Goal: Task Accomplishment & Management: Use online tool/utility

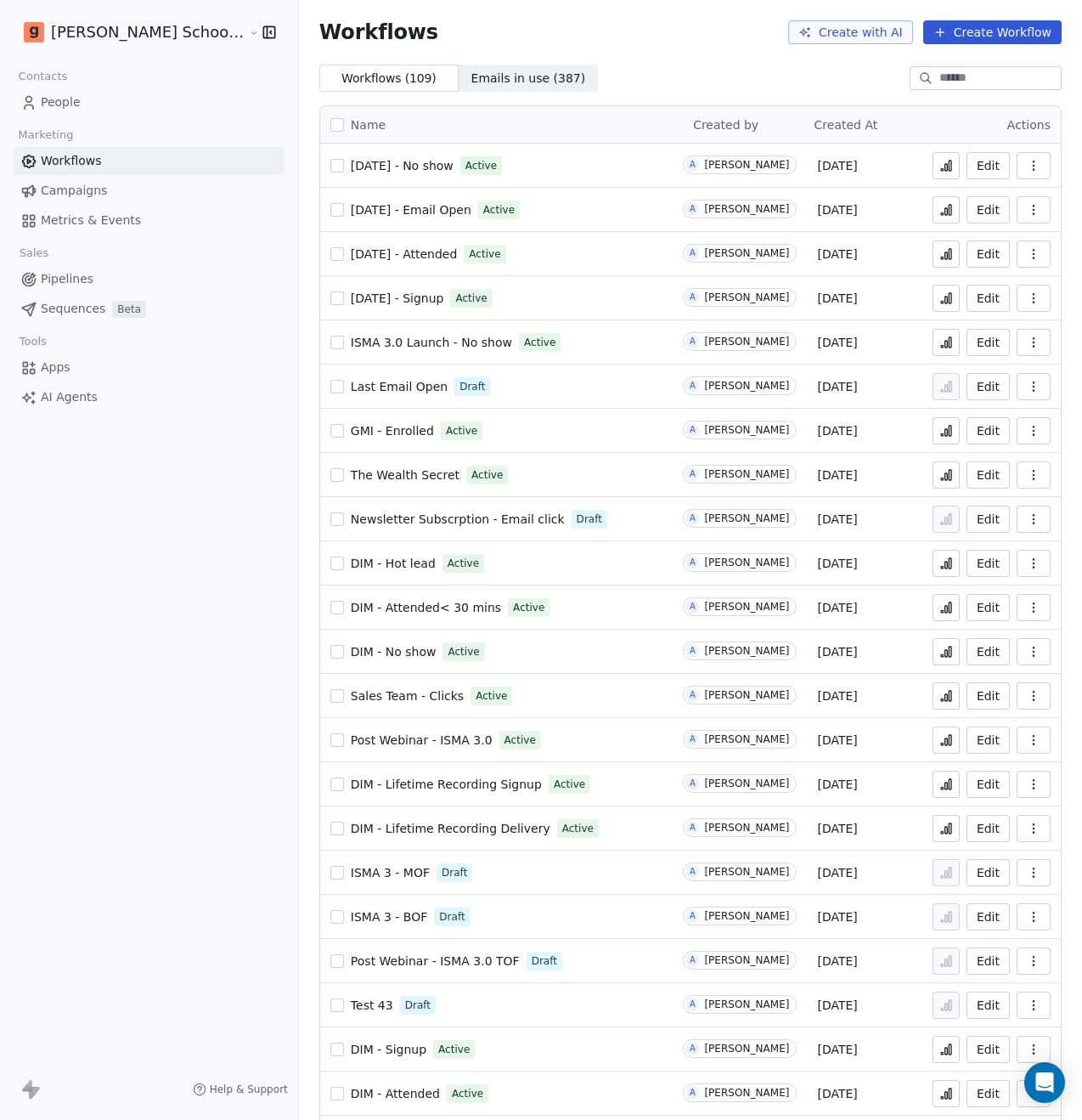
click at [381, 167] on span "[DATE] - No show" at bounding box center [402, 165] width 103 height 13
click at [953, 37] on button "Create Workflow" at bounding box center [992, 32] width 138 height 24
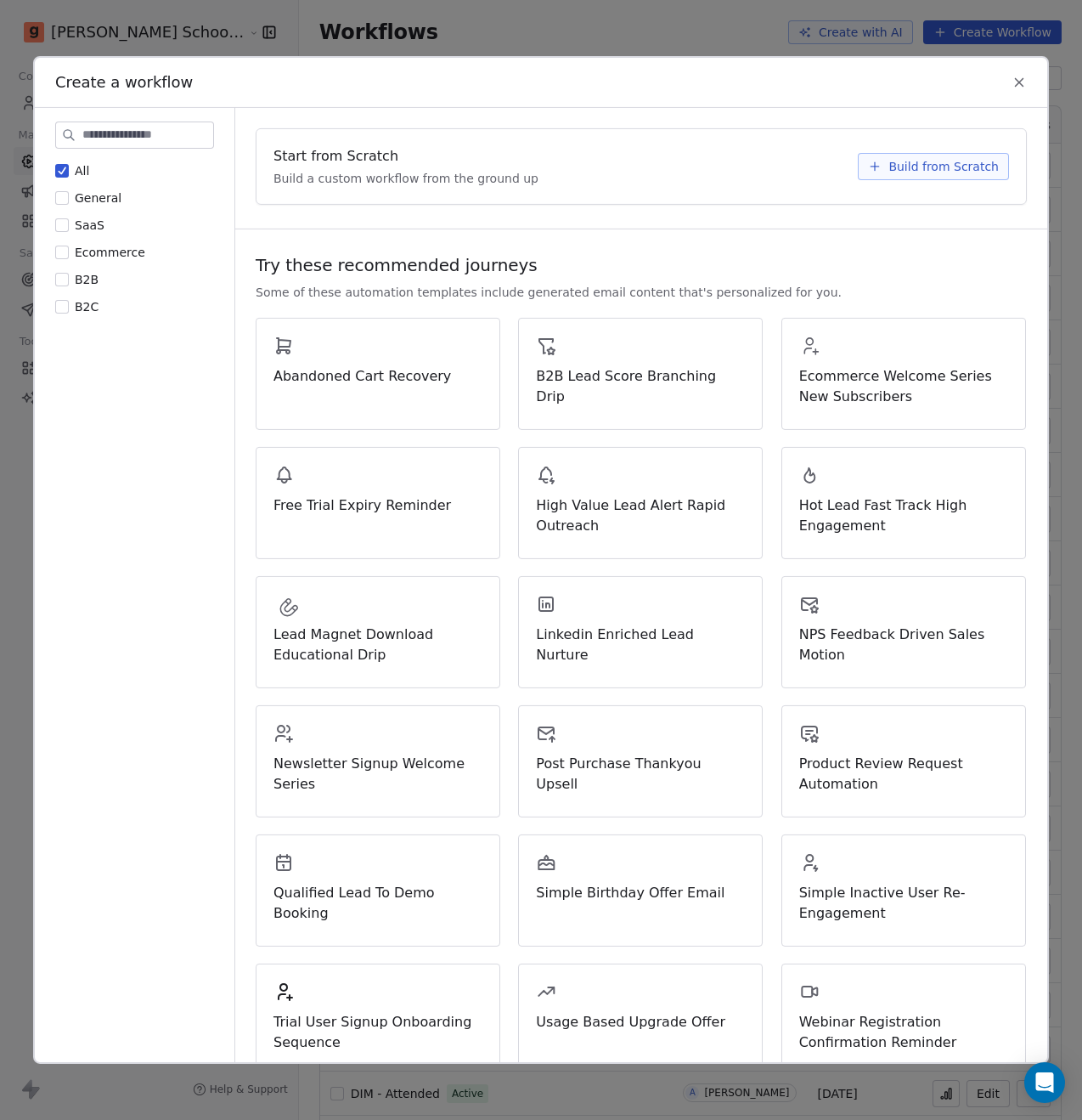
click at [908, 162] on span "Build from Scratch" at bounding box center [943, 166] width 110 height 17
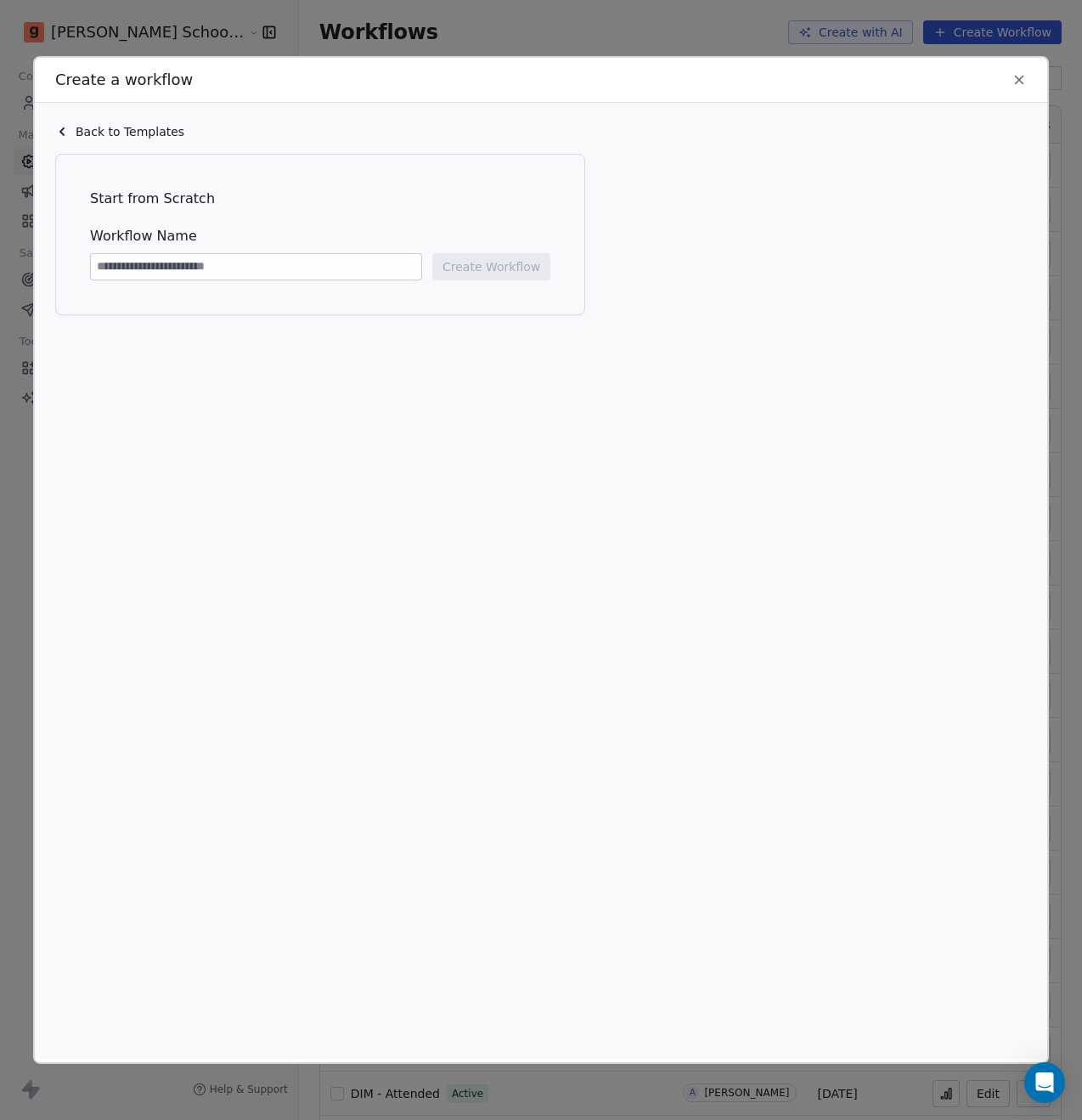
click at [1018, 78] on icon at bounding box center [1019, 79] width 8 height 8
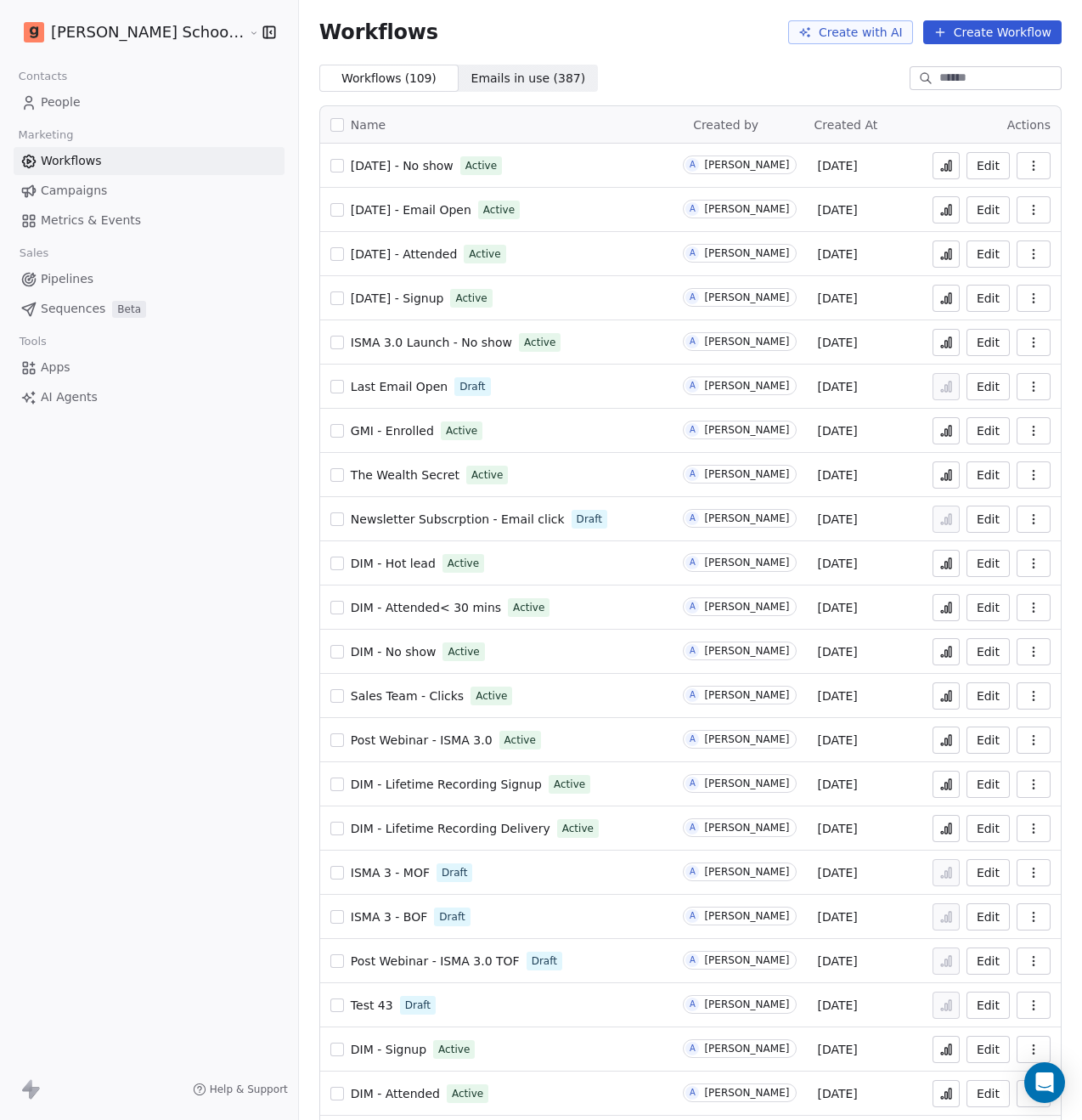
click at [112, 96] on link "People" at bounding box center [149, 102] width 271 height 28
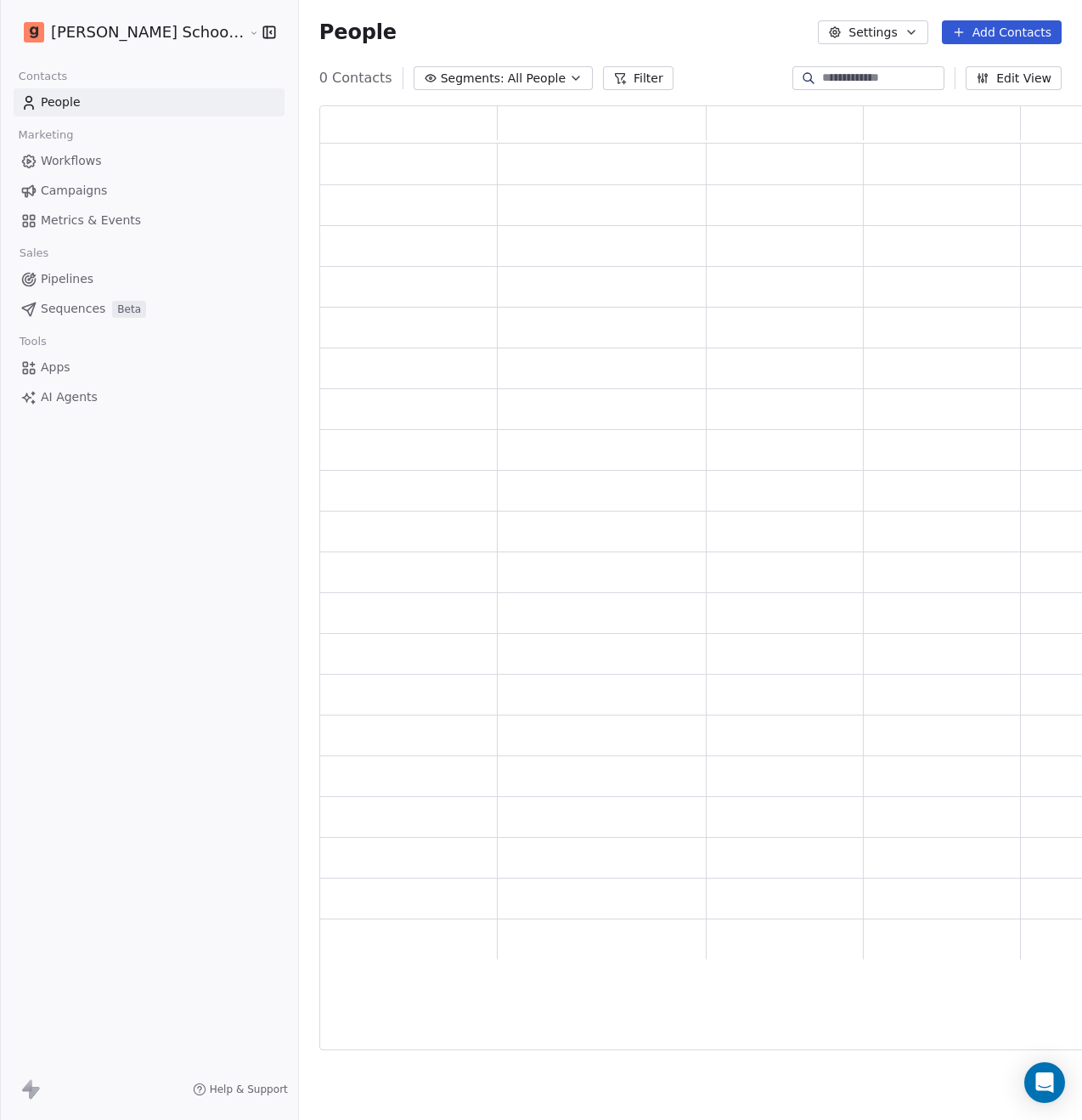
scroll to position [931, 785]
click at [508, 79] on span "All People" at bounding box center [537, 78] width 58 height 18
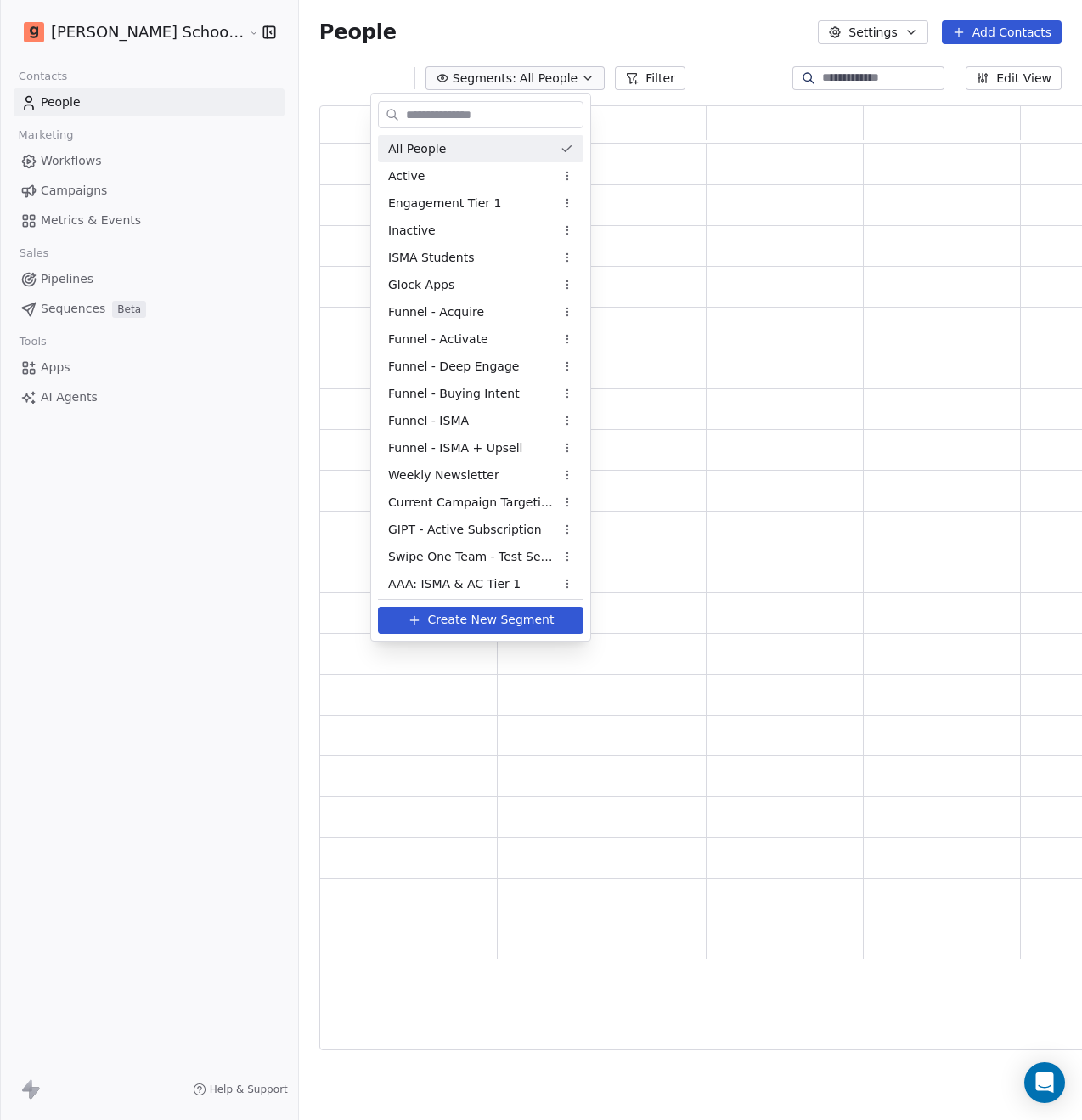
click at [611, 51] on html "Goela School of Finance LLP Contacts People Marketing Workflows Campaigns Metri…" at bounding box center [541, 560] width 1082 height 1120
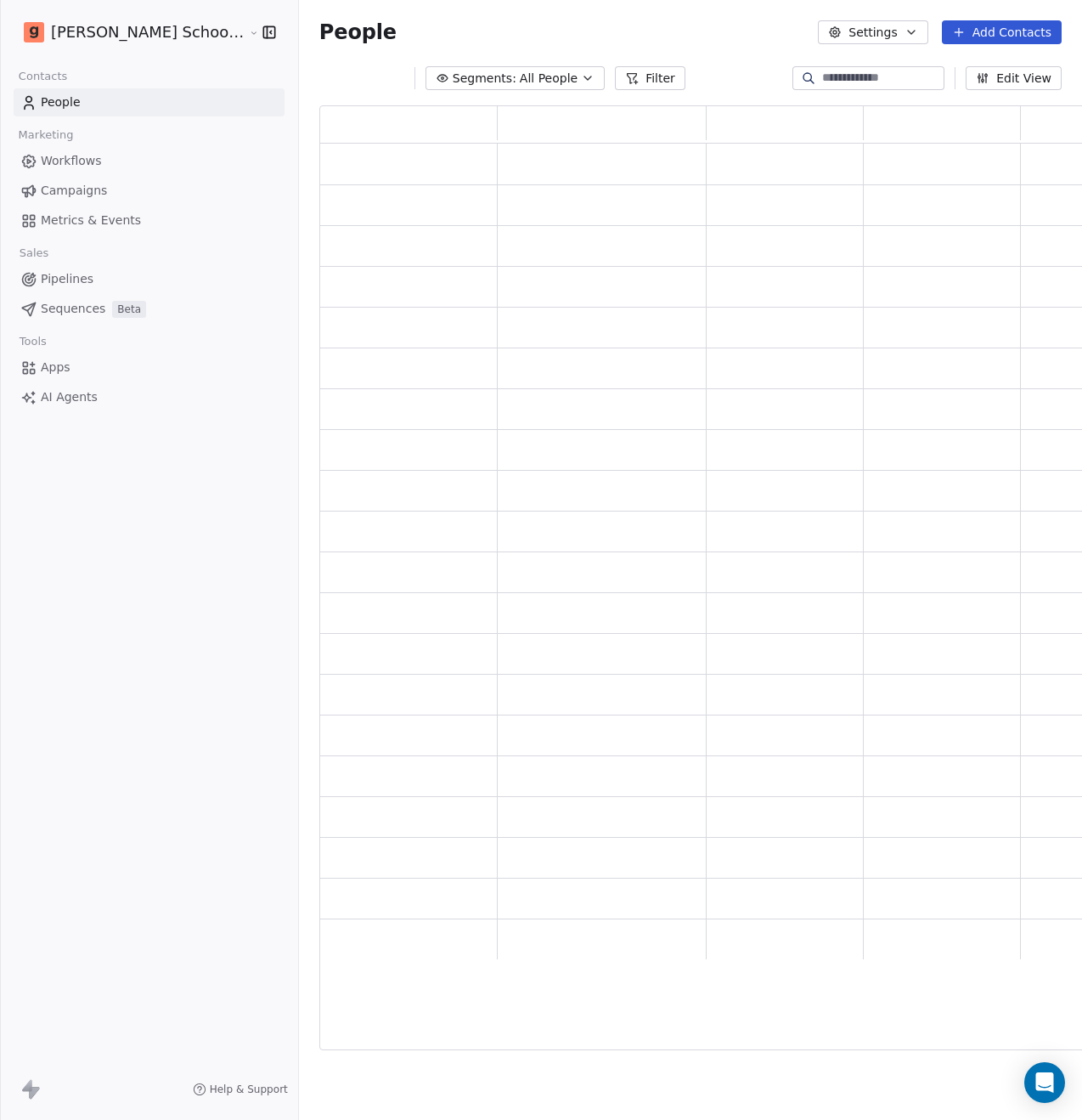
click at [615, 78] on button "Filter" at bounding box center [650, 78] width 70 height 24
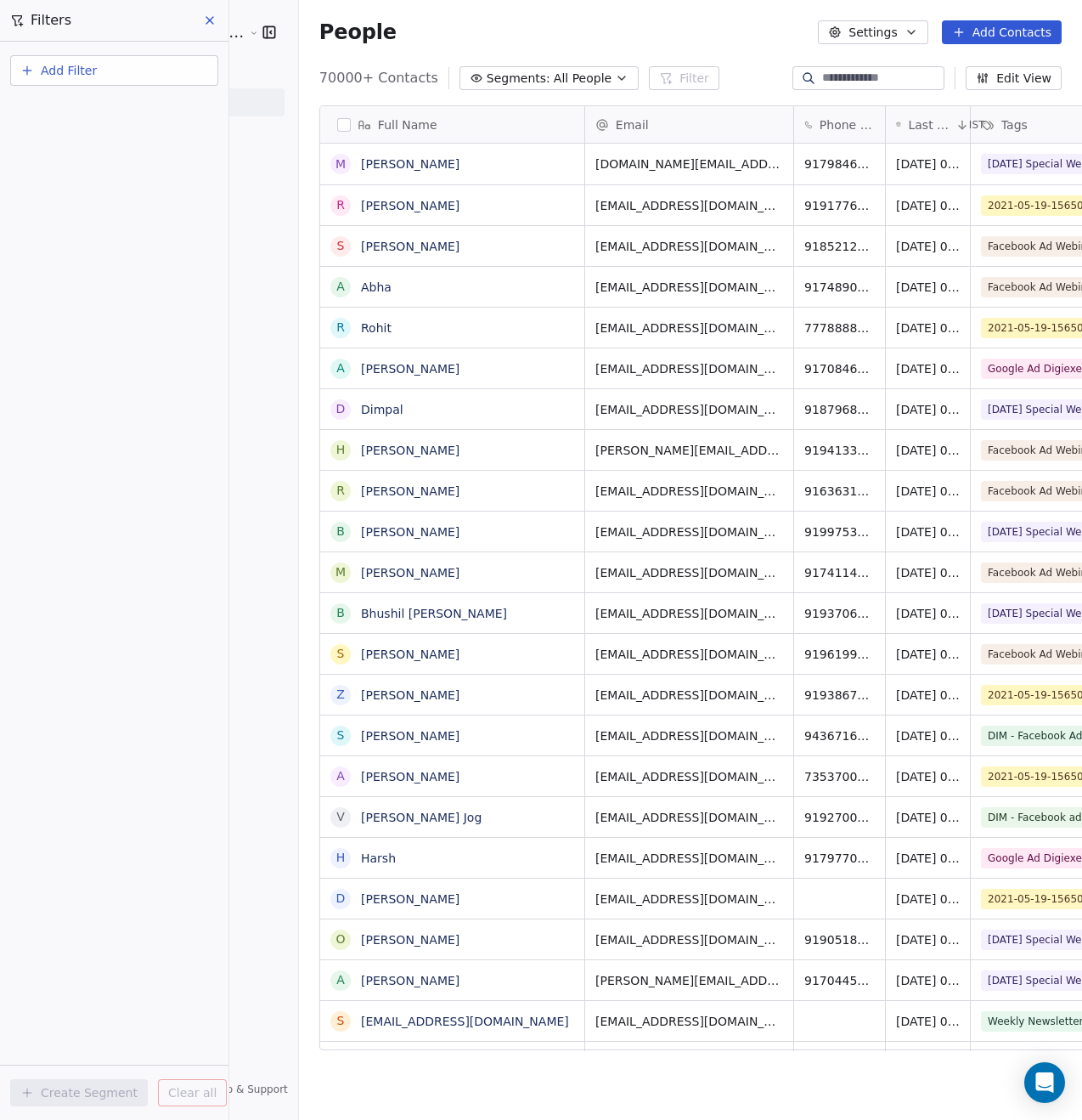
scroll to position [972, 826]
click at [83, 72] on span "Add Filter" at bounding box center [69, 70] width 56 height 18
click at [89, 108] on span "Contact properties" at bounding box center [83, 111] width 110 height 18
type input "***"
click at [82, 172] on div "Tags" at bounding box center [115, 171] width 173 height 17
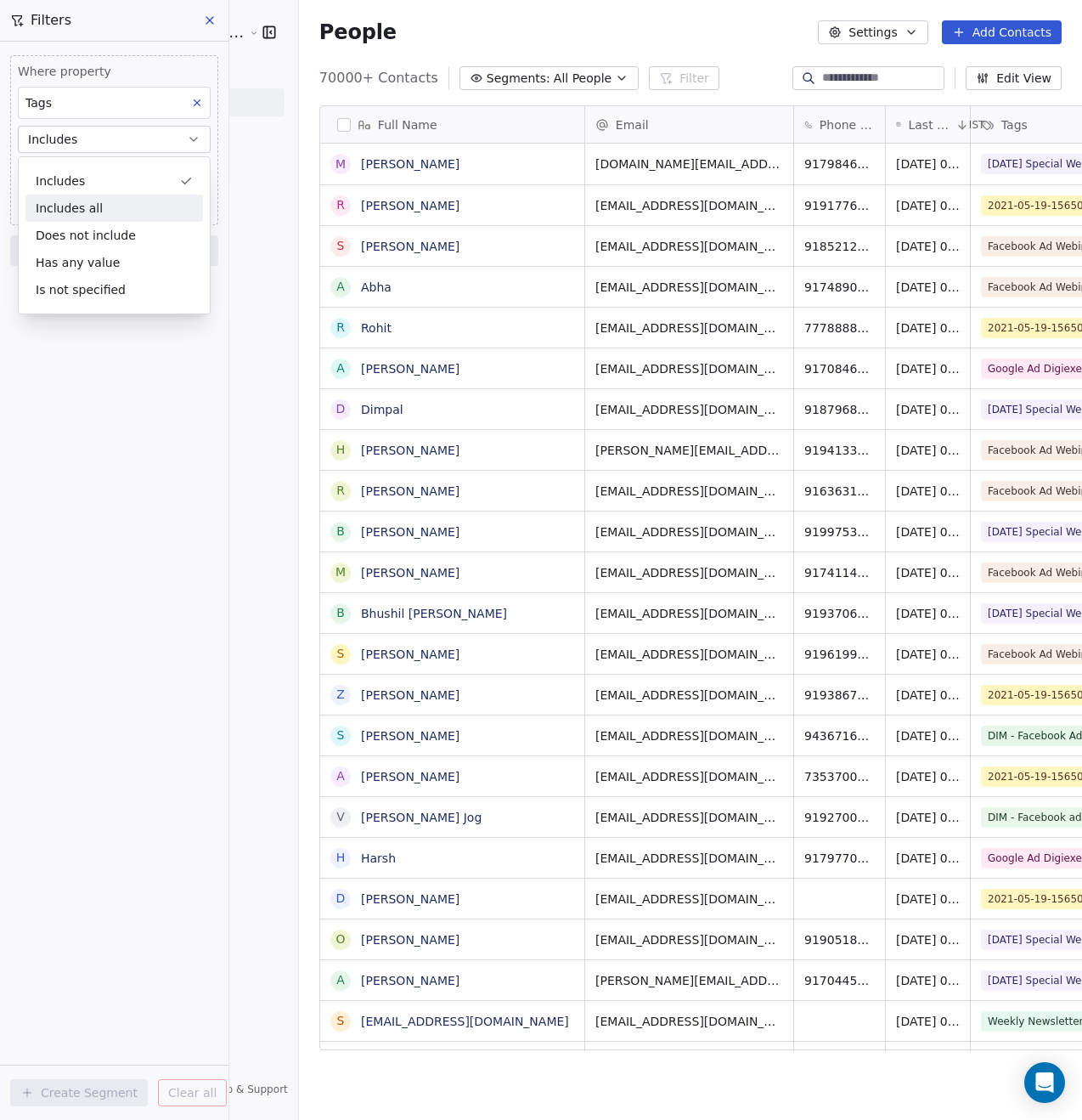
click at [117, 185] on div "Includes" at bounding box center [114, 181] width 177 height 27
click at [92, 177] on body "Goela School of Finance LLP Contacts People Marketing Workflows Campaigns Metri…" at bounding box center [541, 560] width 1082 height 1120
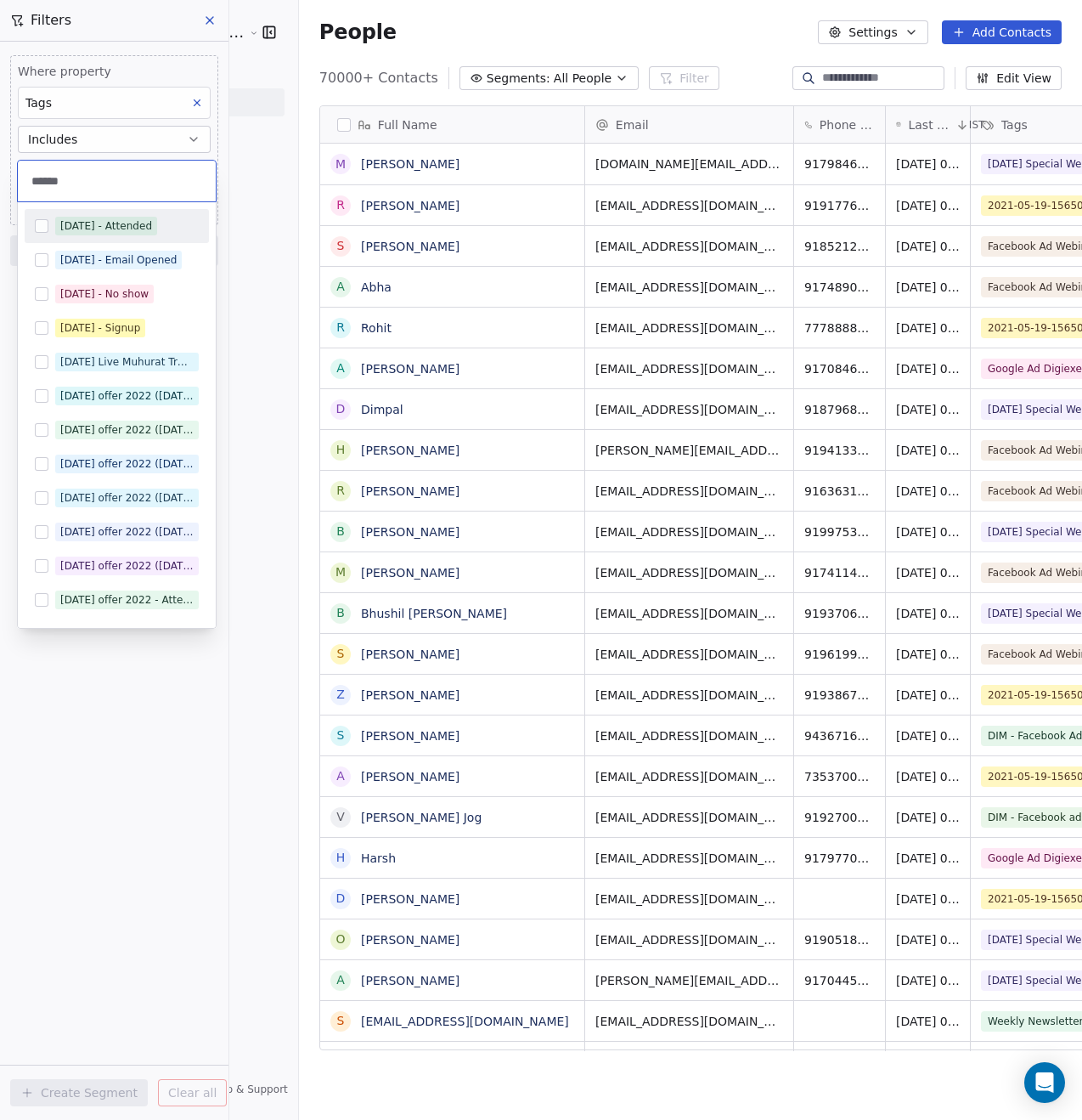
type input "******"
click at [89, 221] on div "[DATE] - Attended" at bounding box center [106, 226] width 92 height 15
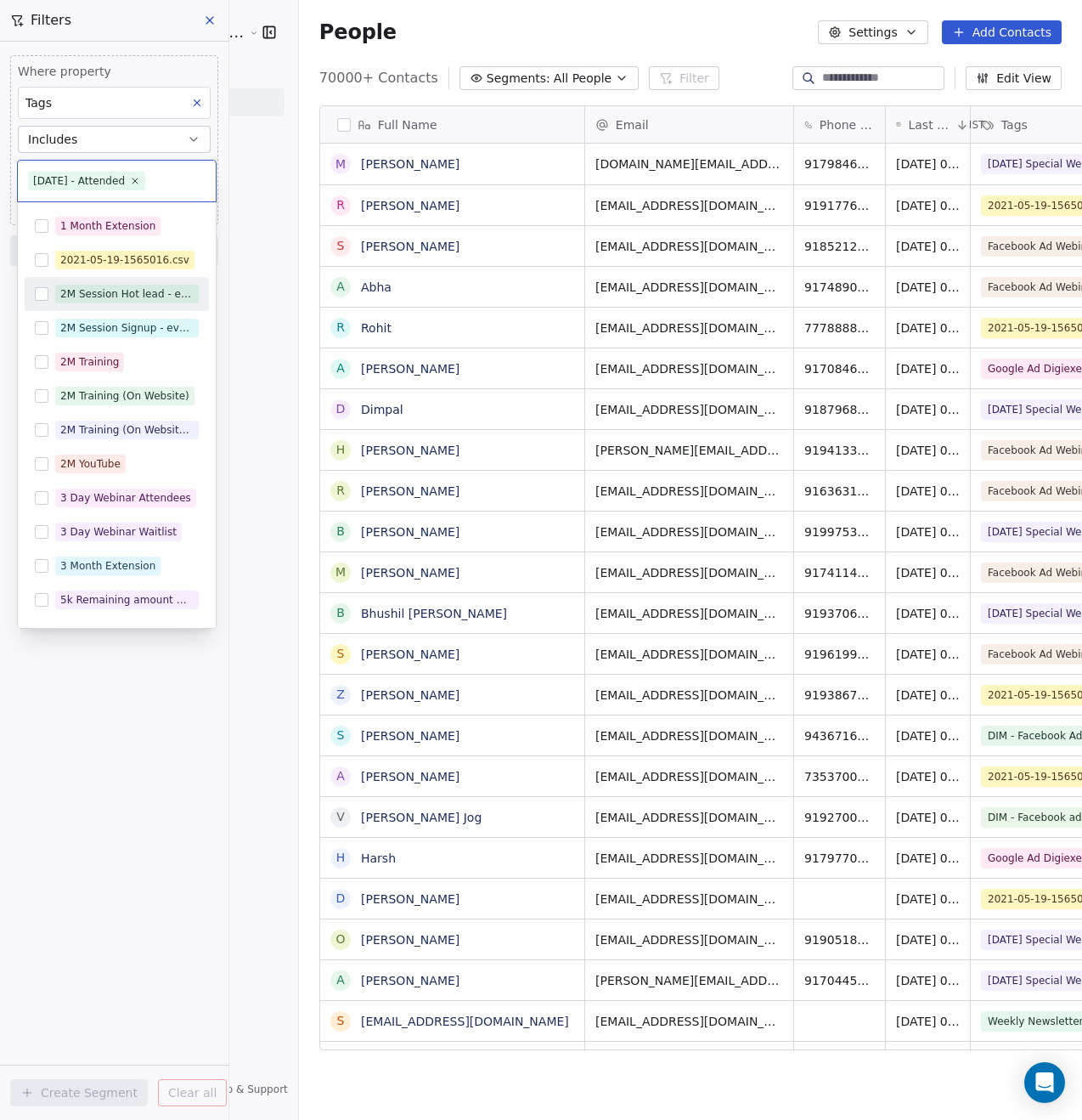
click at [156, 793] on html "Goela School of Finance LLP Contacts People Marketing Workflows Campaigns Metri…" at bounding box center [541, 560] width 1082 height 1120
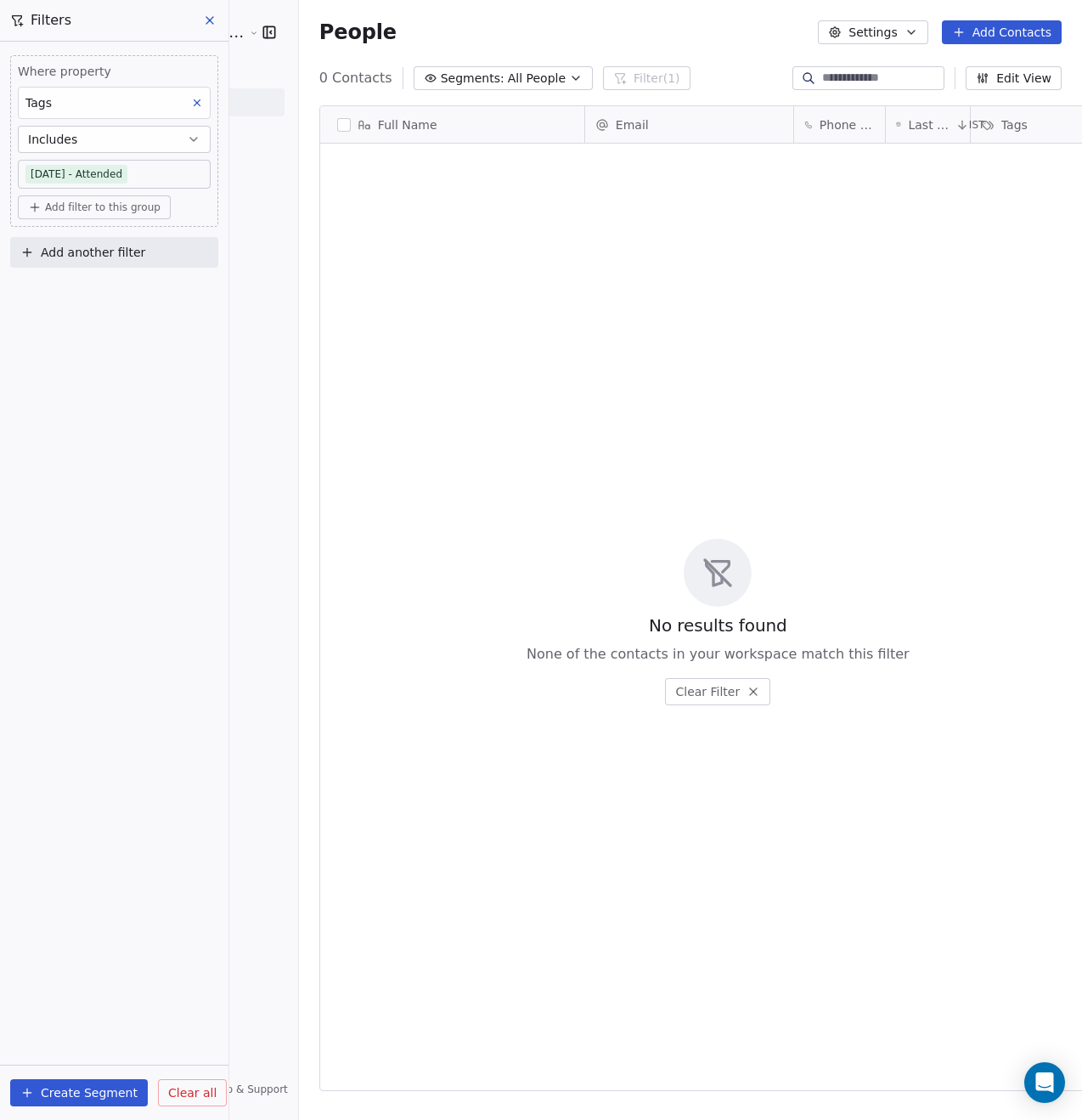
click at [82, 253] on span "Add another filter" at bounding box center [93, 253] width 105 height 18
click at [83, 287] on span "Contact properties" at bounding box center [83, 293] width 110 height 18
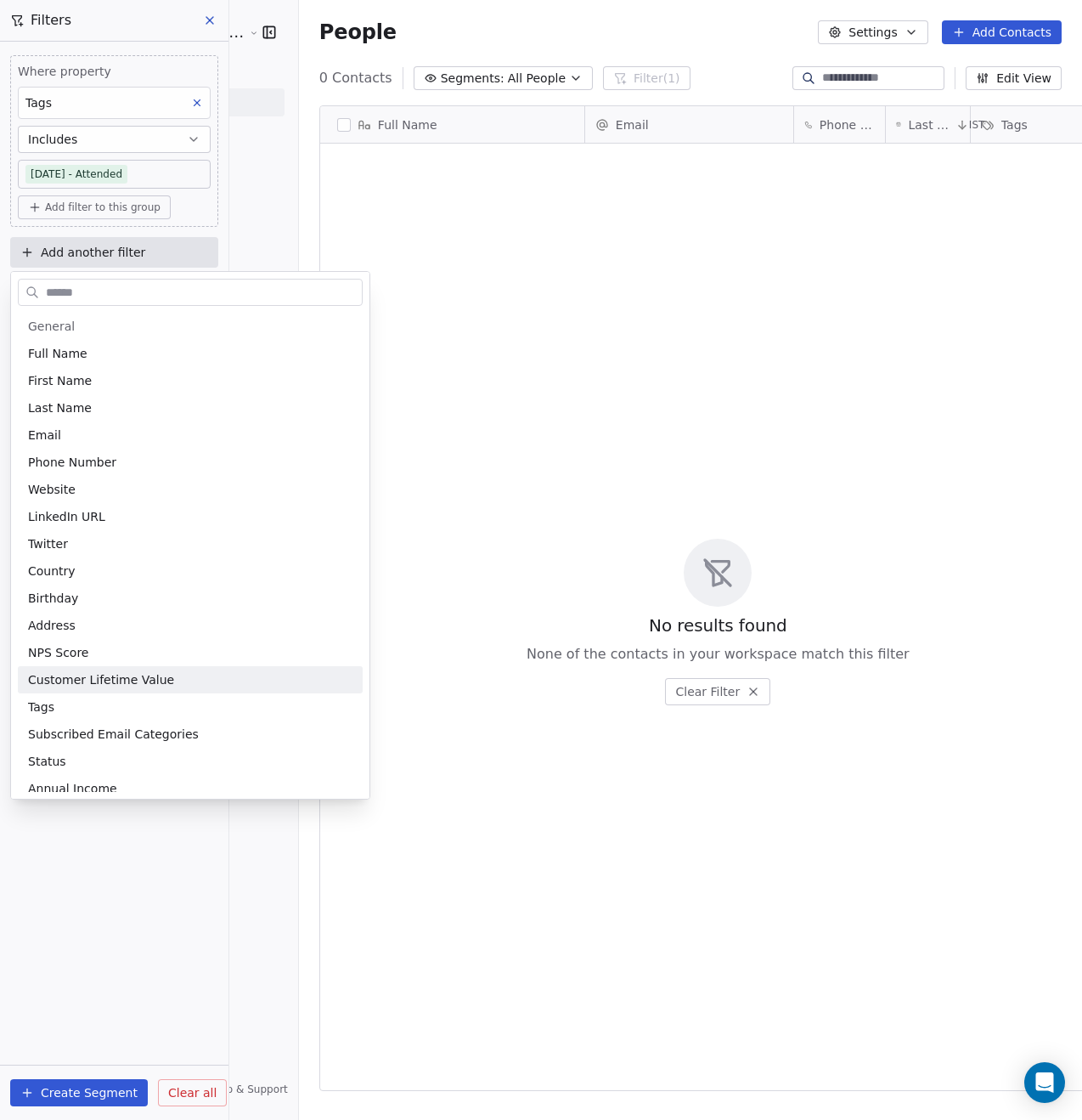
click at [167, 802] on html "Goela School of Finance LLP Contacts People Marketing Workflows Campaigns Metri…" at bounding box center [541, 560] width 1082 height 1120
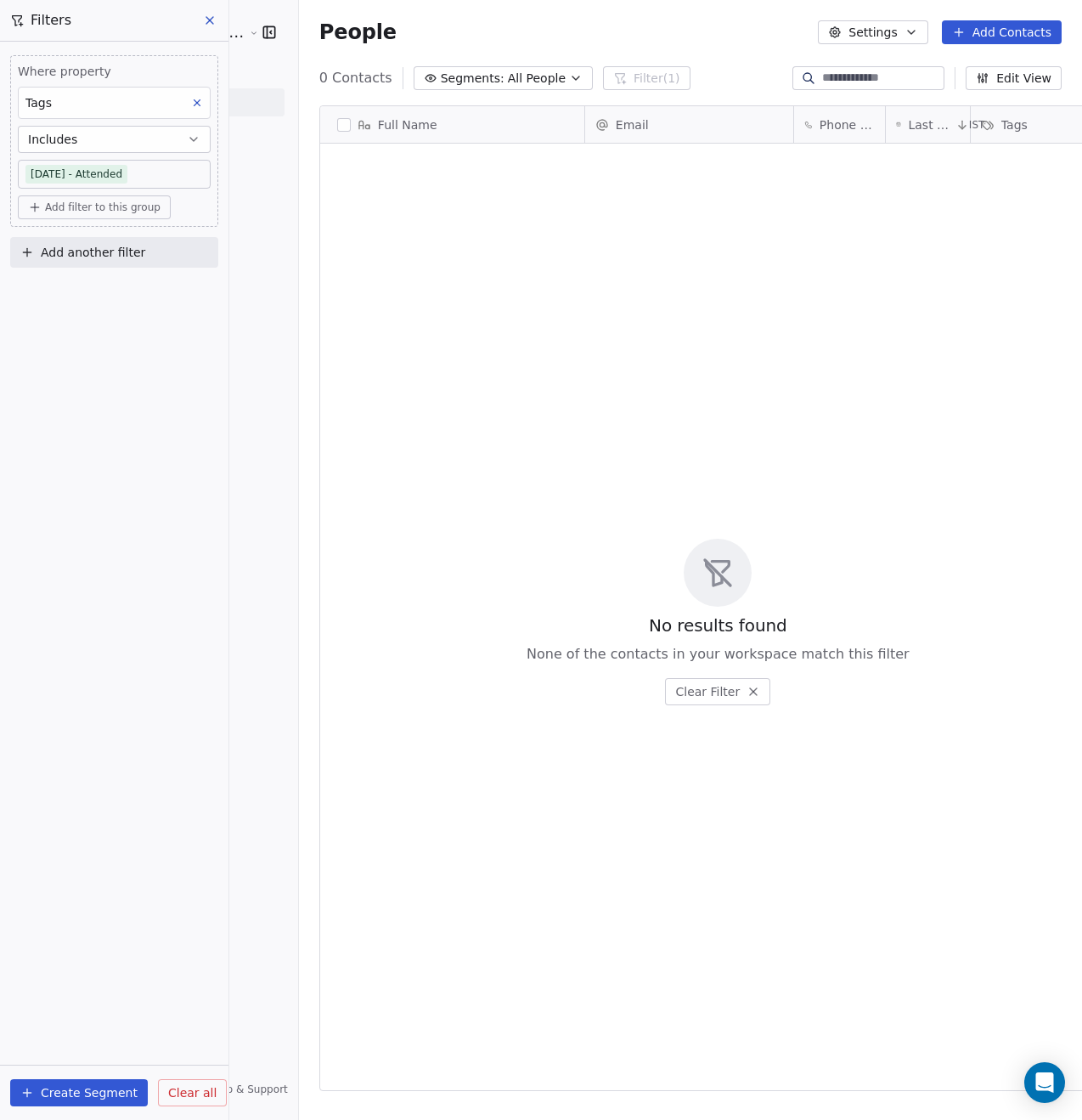
click at [69, 248] on span "Add another filter" at bounding box center [93, 253] width 105 height 18
click at [86, 322] on span "Contact activity" at bounding box center [75, 320] width 94 height 18
click at [106, 406] on div "Email Opened" at bounding box center [115, 407] width 173 height 17
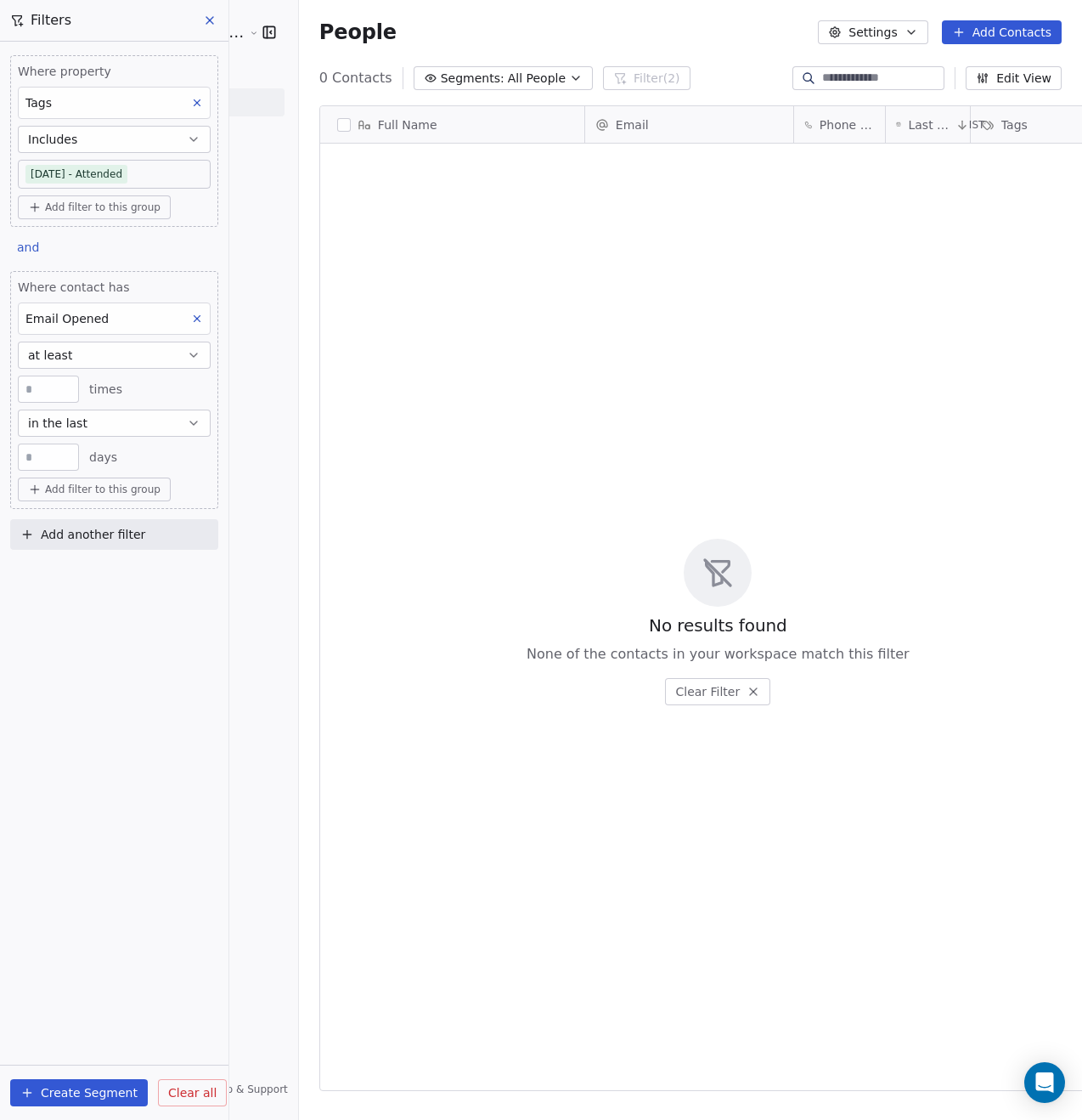
click at [136, 314] on div "Email Opened" at bounding box center [114, 318] width 193 height 33
click at [130, 456] on span "Email Link Clicked" at bounding box center [89, 447] width 107 height 17
click at [50, 458] on input "**" at bounding box center [48, 457] width 53 height 12
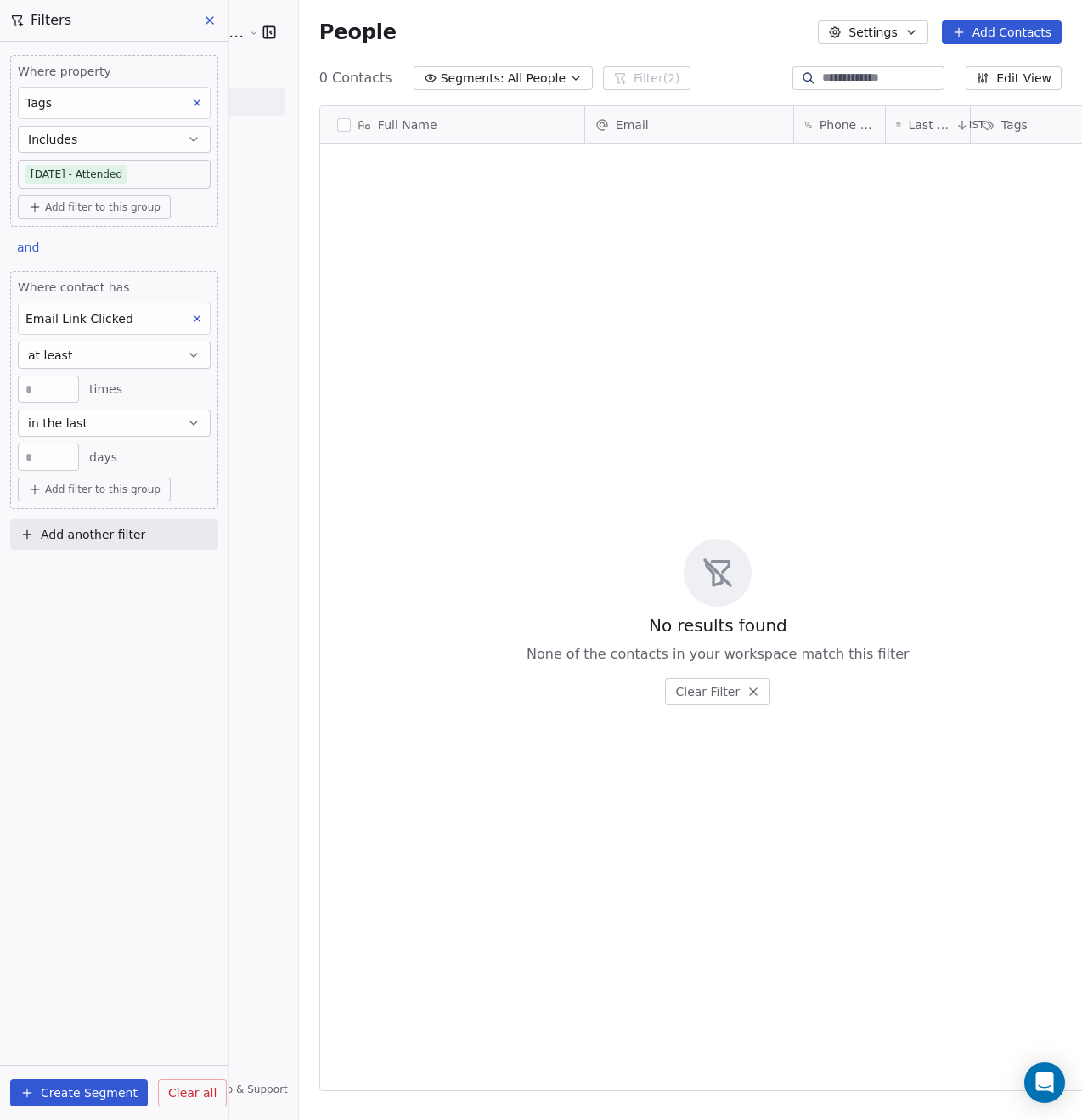
type input "*"
click at [101, 622] on div "Where property Tags Includes Diwali 2025 - Attended Add filter to this group an…" at bounding box center [114, 580] width 228 height 1078
click at [98, 458] on span "days" at bounding box center [103, 456] width 28 height 17
click at [98, 1096] on button "Create Segment" at bounding box center [79, 1092] width 137 height 27
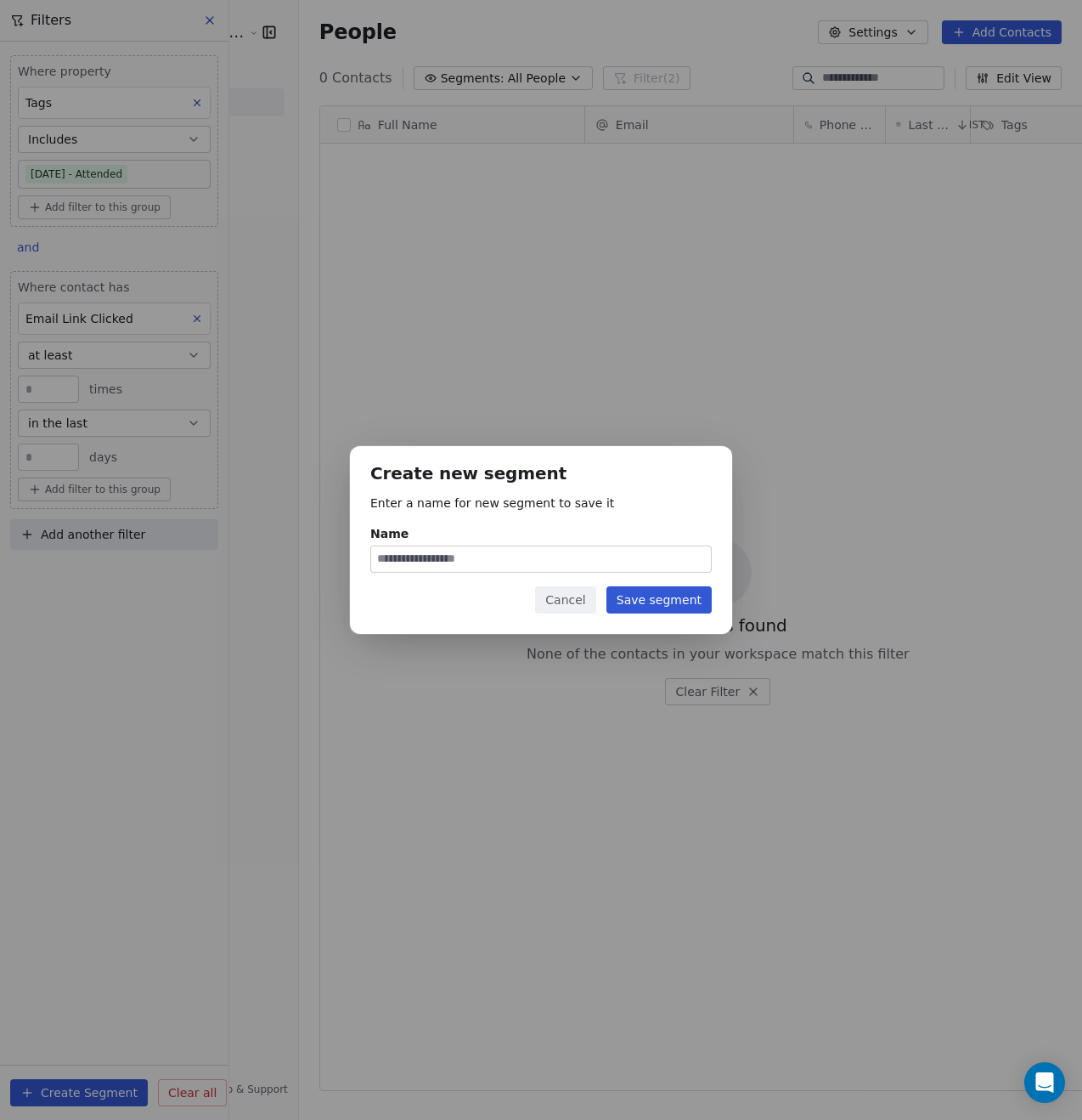
click at [477, 564] on input "Name" at bounding box center [541, 559] width 340 height 26
type input "**********"
click at [638, 601] on button "Save segment" at bounding box center [659, 599] width 106 height 27
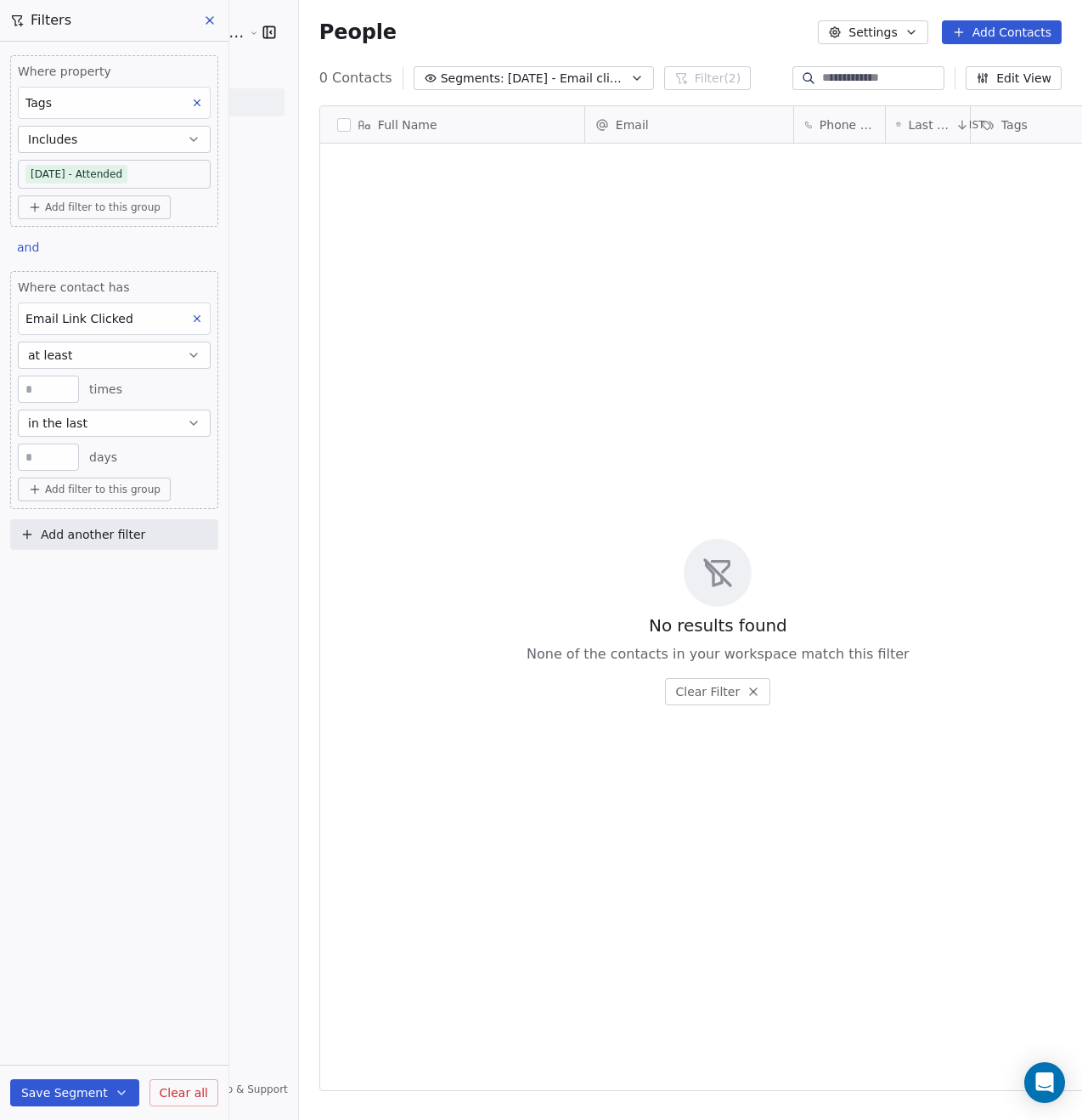
click at [70, 1097] on button "Save Segment" at bounding box center [75, 1092] width 130 height 27
click at [135, 832] on div "Where property Tags Includes Diwali 2025 - Attended Add filter to this group an…" at bounding box center [114, 580] width 228 height 1078
click at [211, 20] on icon at bounding box center [209, 19] width 13 height 13
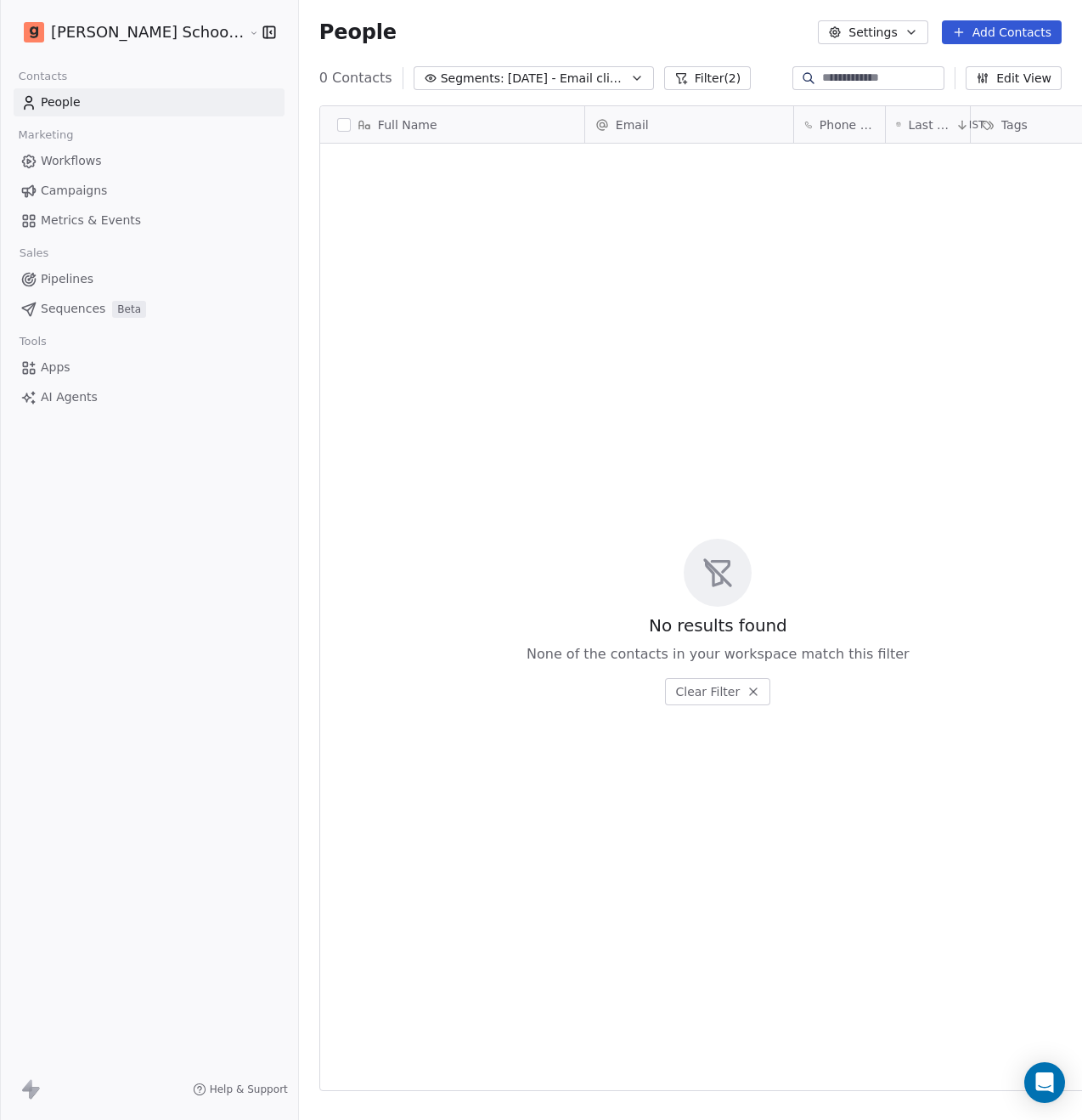
click at [95, 197] on span "Campaigns" at bounding box center [73, 190] width 66 height 18
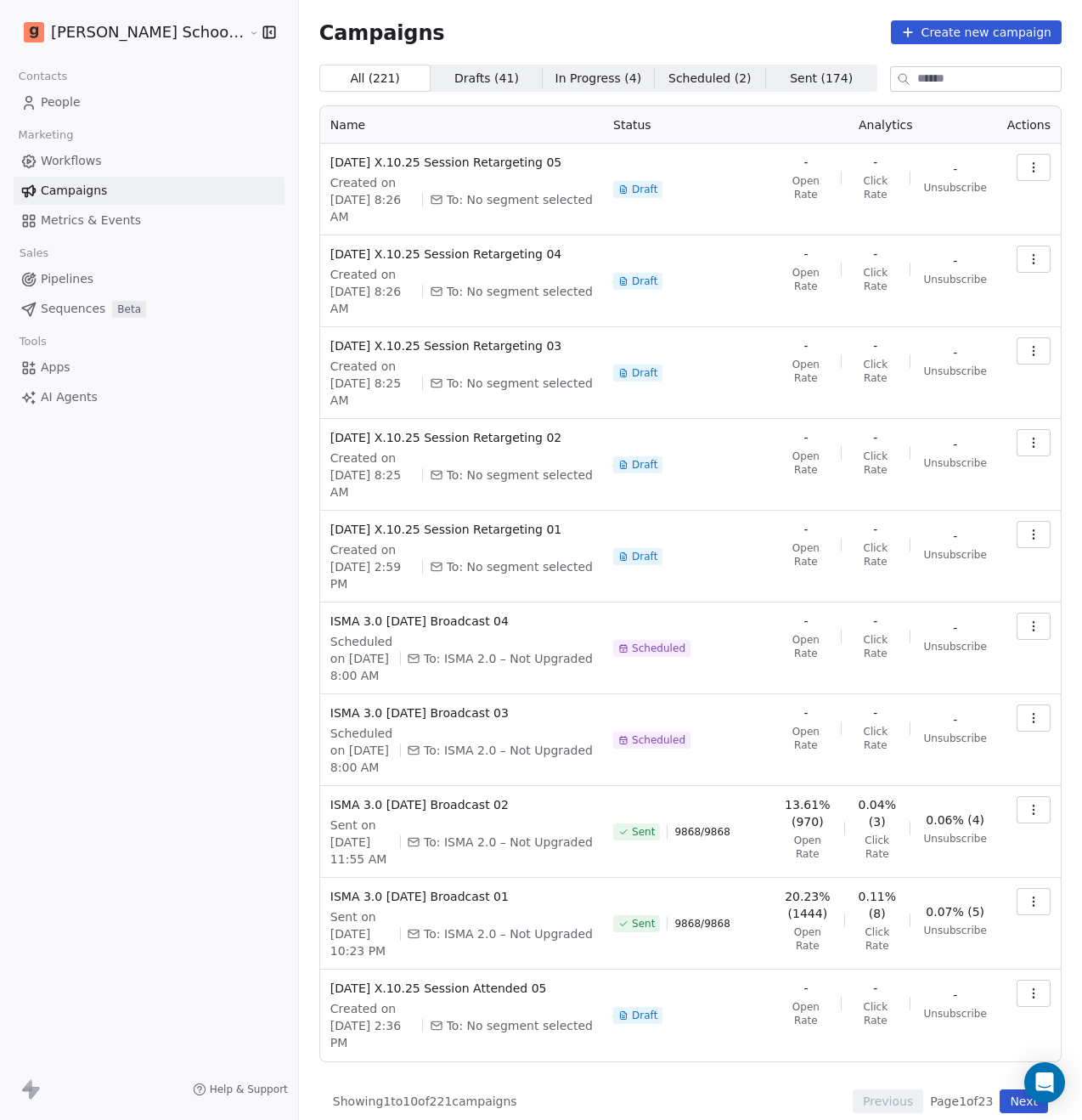
click at [105, 160] on link "Workflows" at bounding box center [149, 161] width 271 height 28
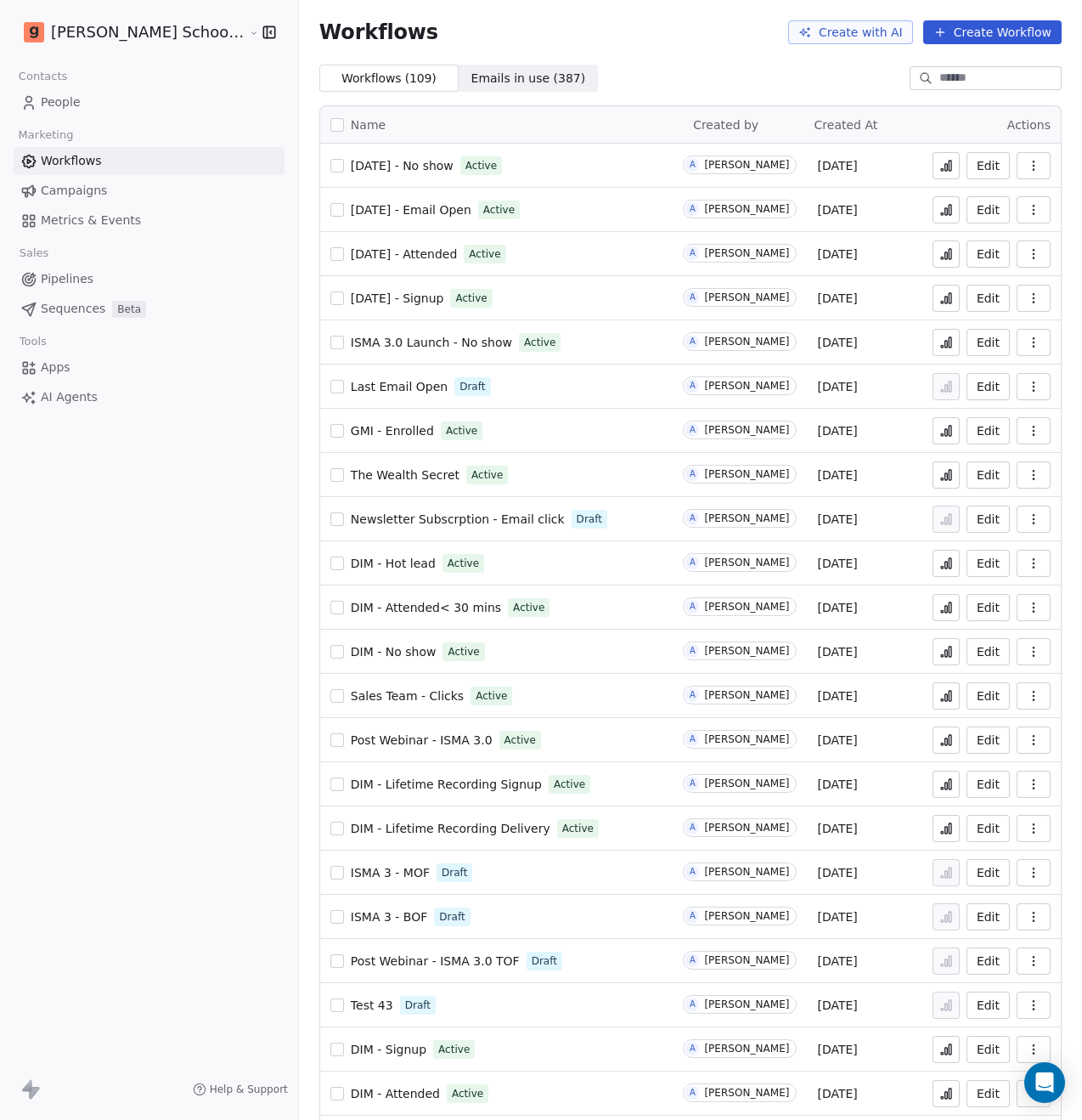
click at [950, 78] on input at bounding box center [998, 78] width 119 height 17
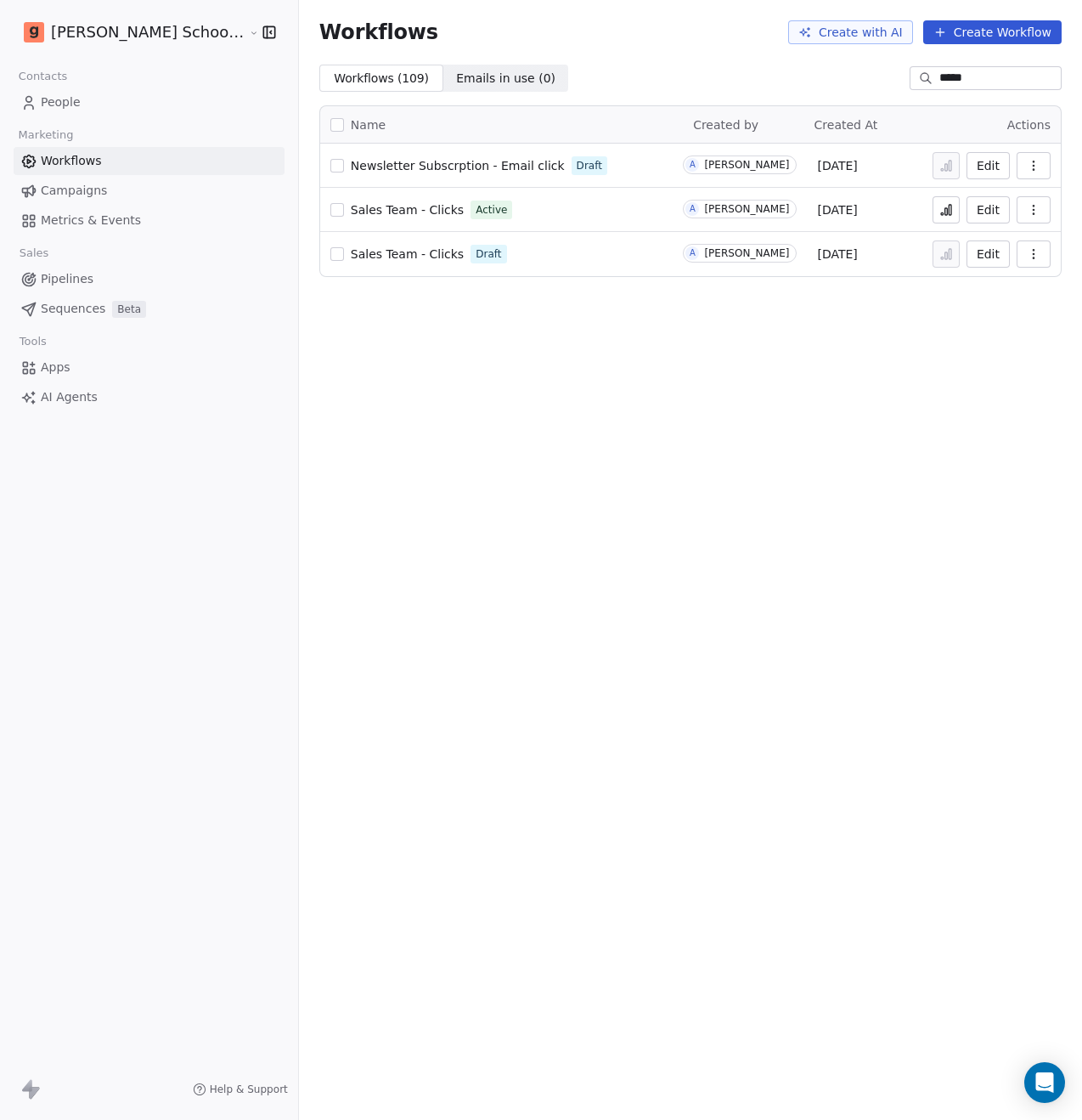
type input "*****"
click at [363, 256] on span "Sales Team - Clicks" at bounding box center [407, 254] width 113 height 13
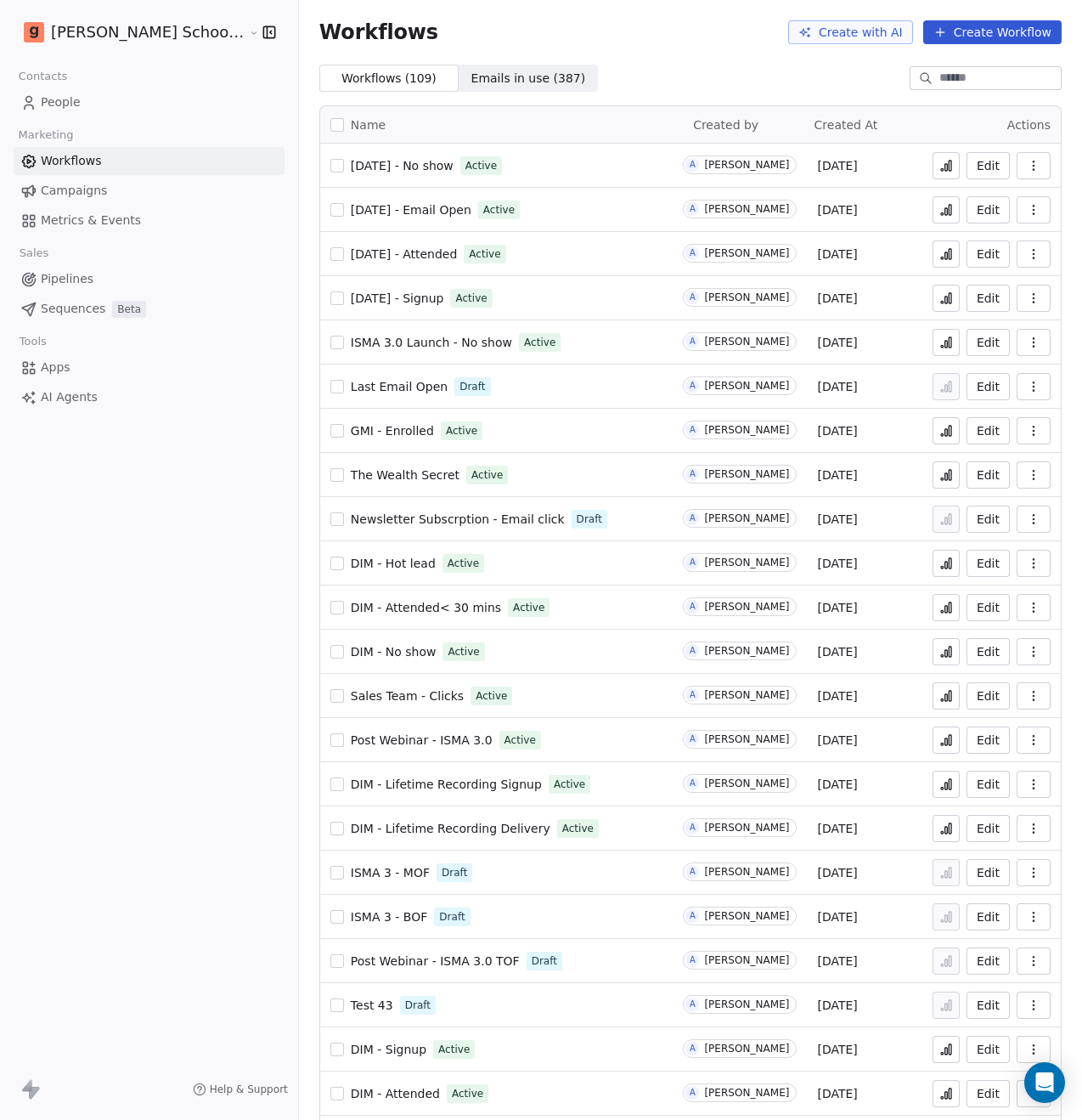
click at [943, 79] on input at bounding box center [998, 78] width 119 height 17
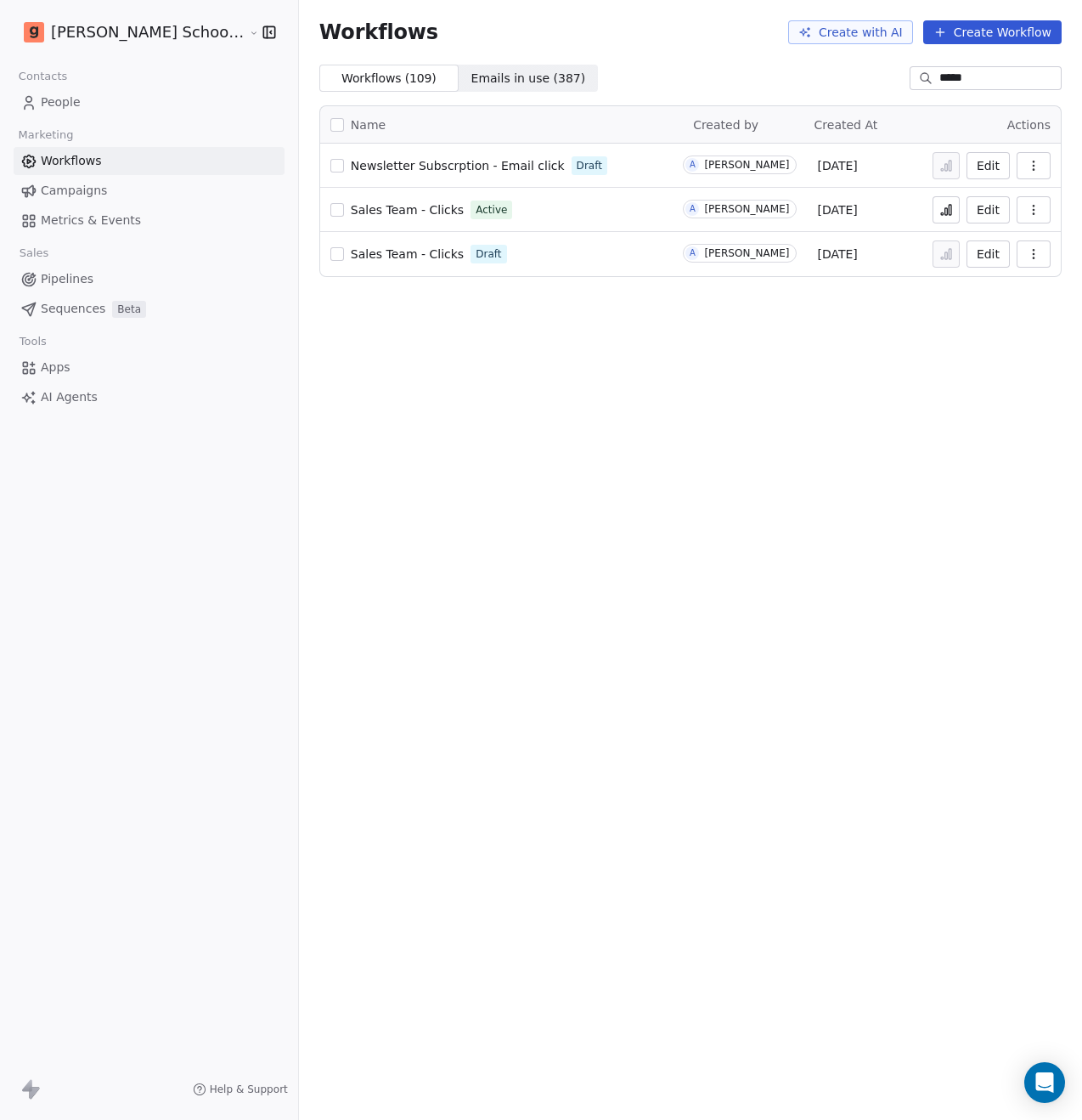
type input "*****"
click at [385, 211] on span "Sales Team - Clicks" at bounding box center [407, 209] width 113 height 13
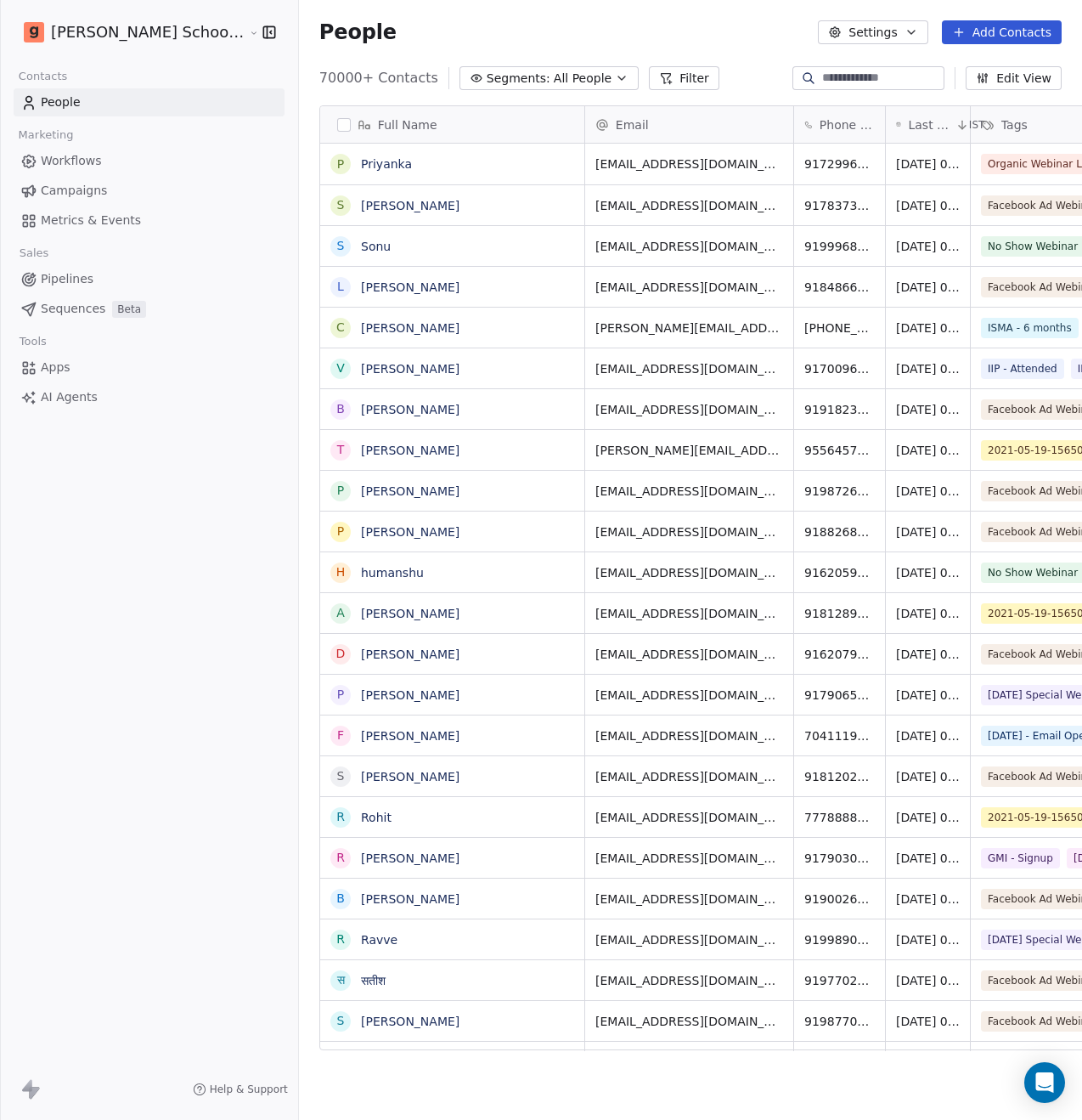
scroll to position [972, 826]
click at [106, 167] on link "Workflows" at bounding box center [149, 161] width 271 height 28
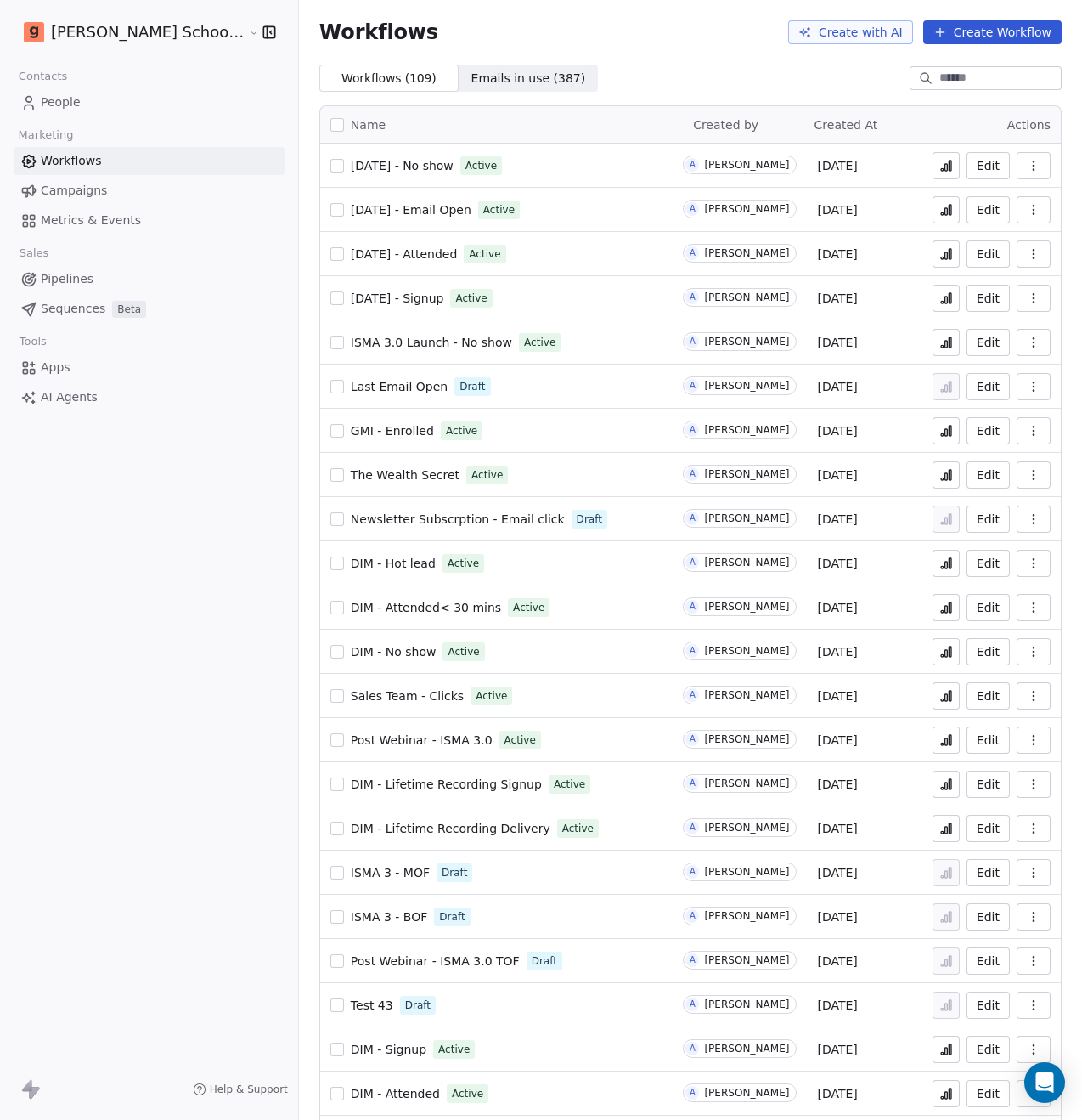
click at [994, 36] on button "Create Workflow" at bounding box center [992, 32] width 138 height 24
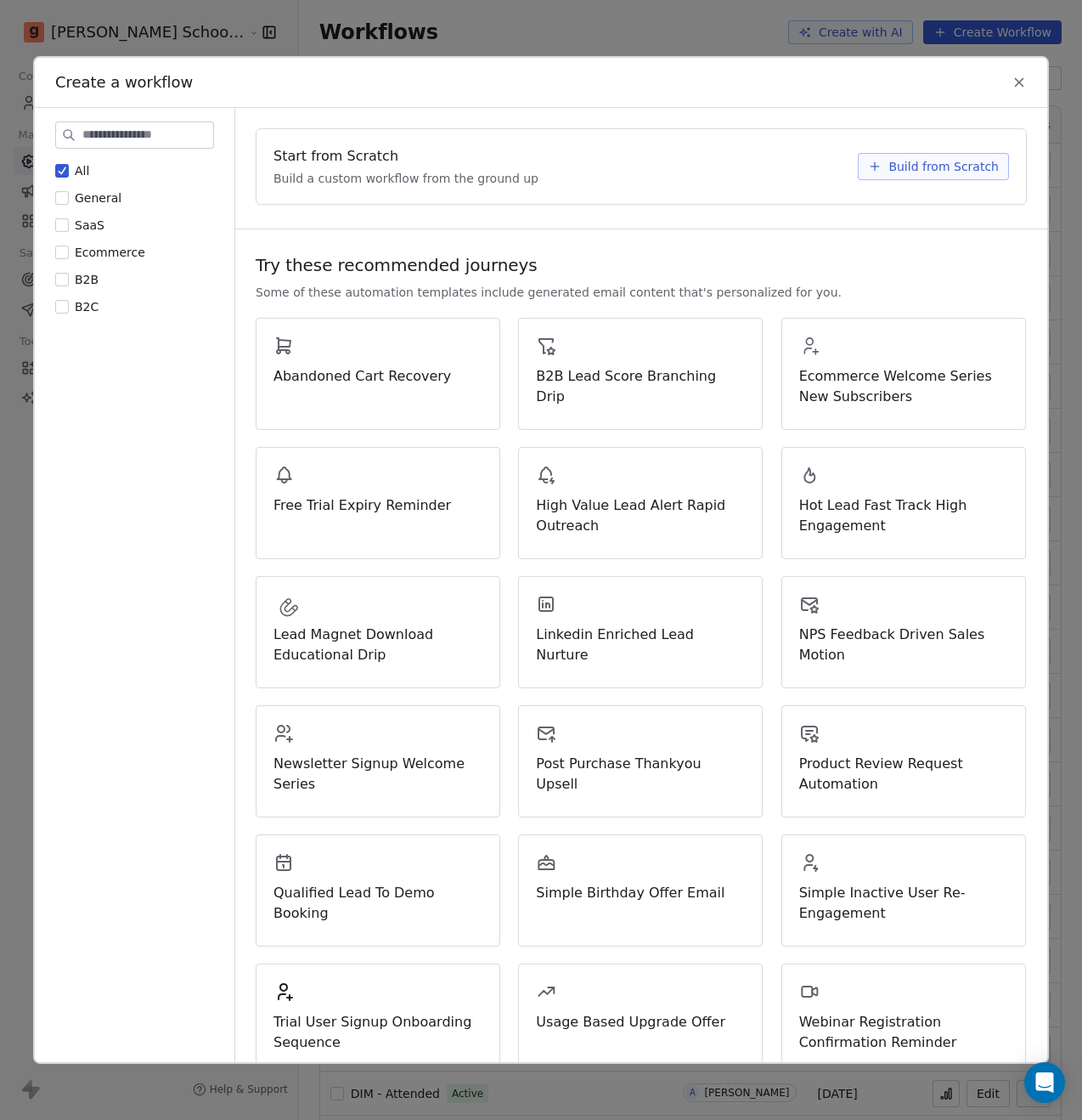
click at [943, 169] on span "Build from Scratch" at bounding box center [943, 166] width 110 height 17
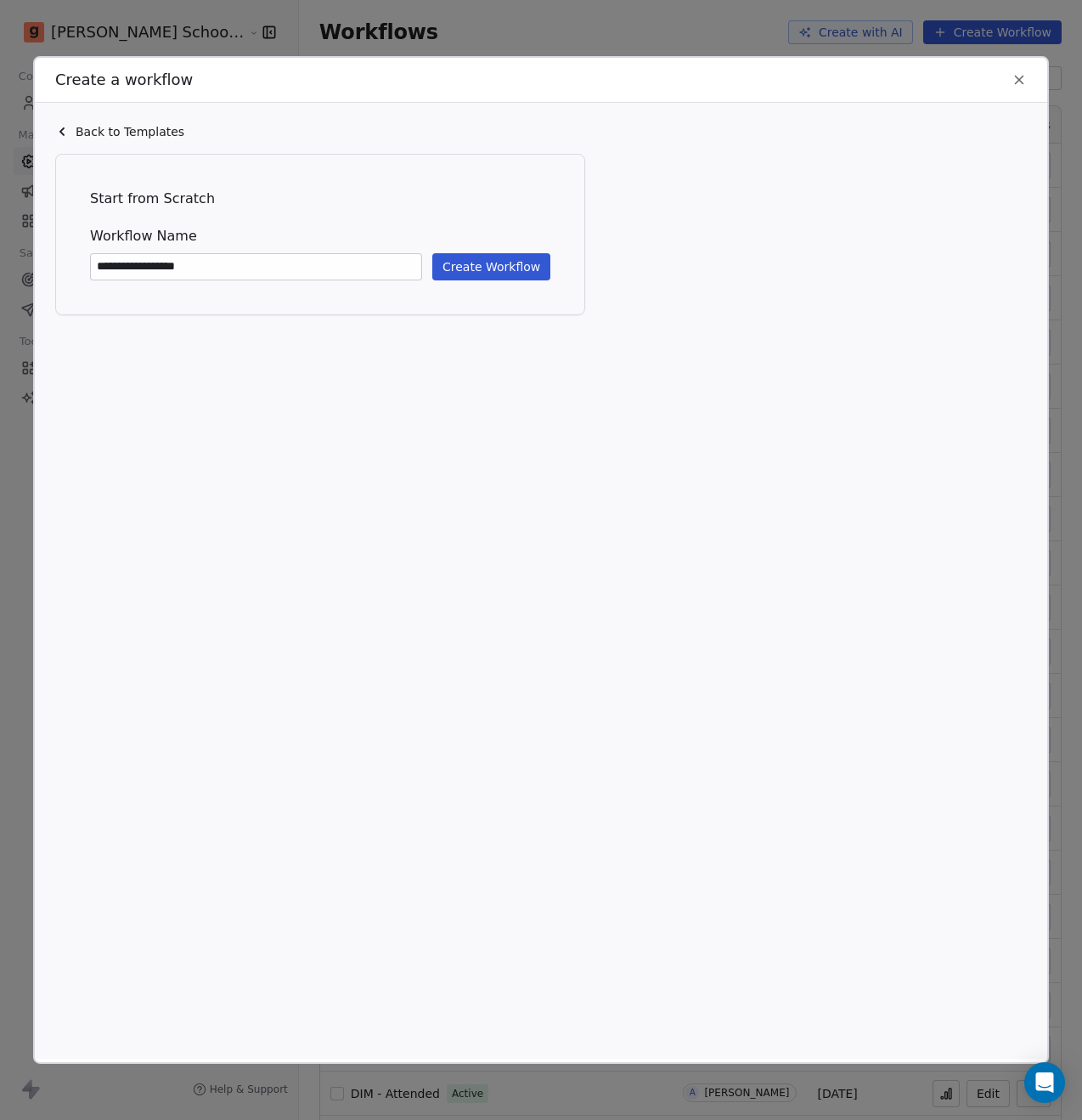
type input "**********"
click at [472, 266] on button "Create Workflow" at bounding box center [492, 266] width 118 height 27
